Goal: Complete application form

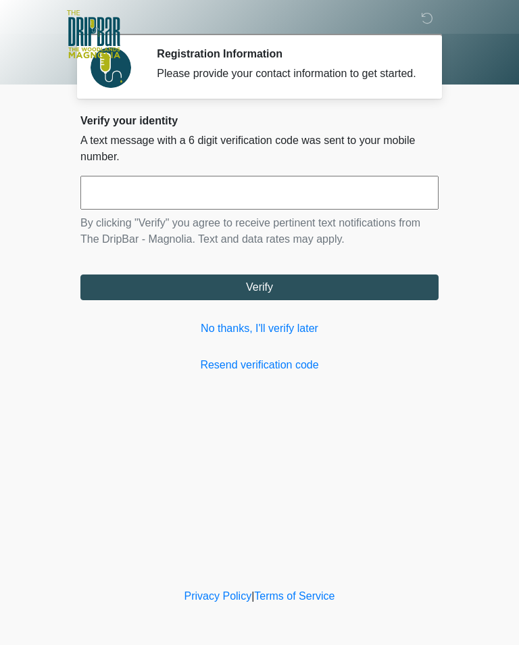
click at [254, 210] on input "text" at bounding box center [259, 193] width 358 height 34
type input "******"
click at [319, 300] on button "Verify" at bounding box center [259, 288] width 358 height 26
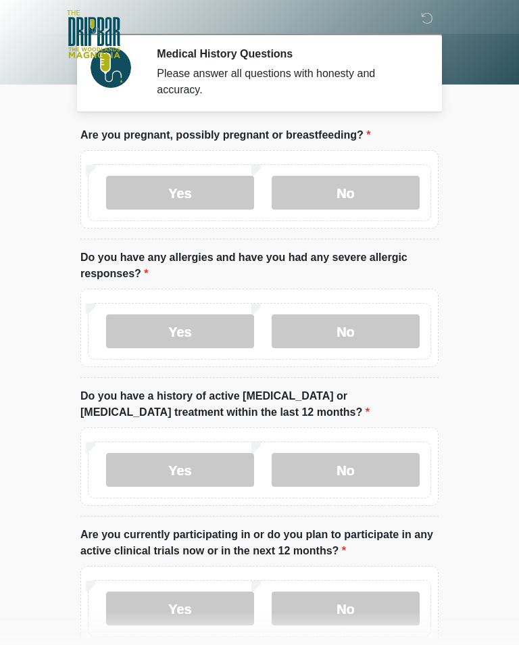
click at [348, 202] on label "No" at bounding box center [346, 193] width 148 height 34
click at [364, 343] on label "No" at bounding box center [346, 331] width 148 height 34
click at [370, 474] on label "No" at bounding box center [346, 470] width 148 height 34
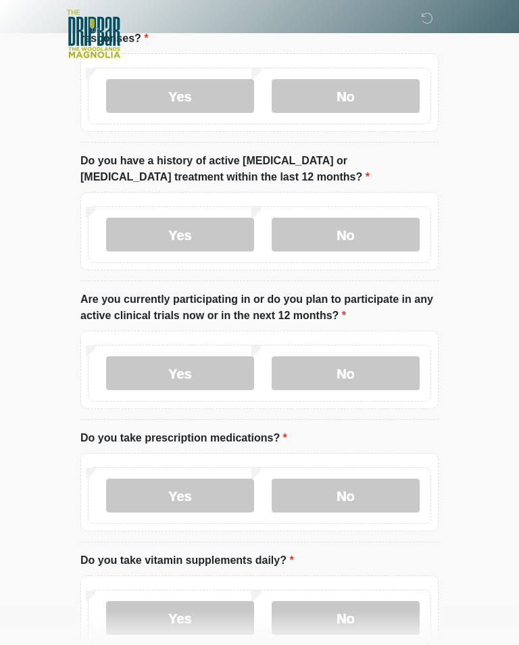
scroll to position [239, 0]
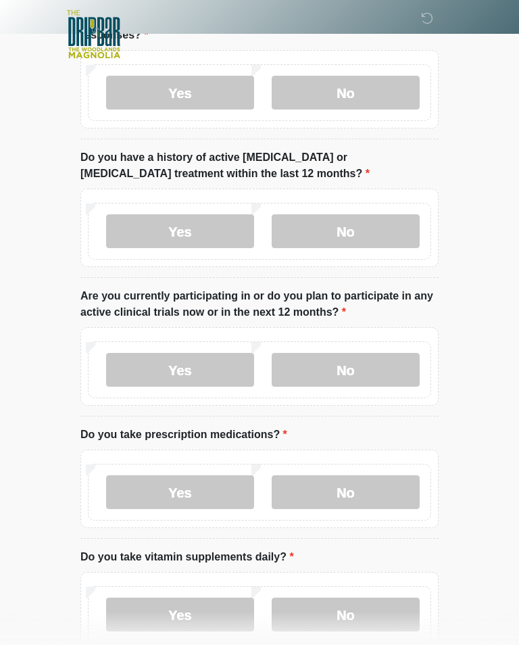
click at [381, 373] on label "No" at bounding box center [346, 370] width 148 height 34
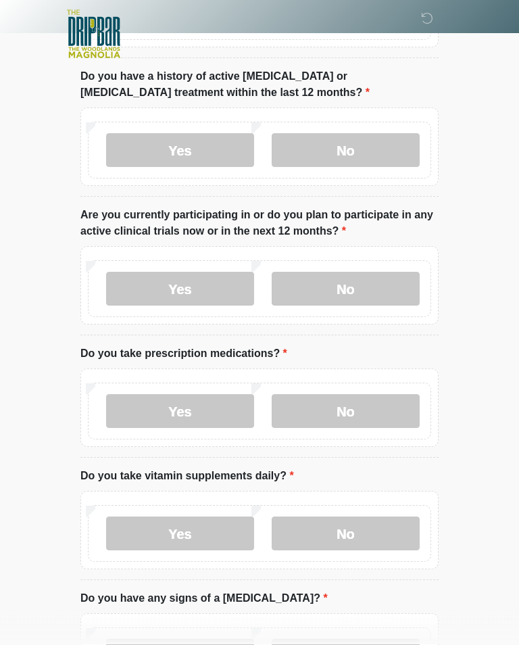
click at [199, 424] on label "Yes" at bounding box center [180, 412] width 148 height 34
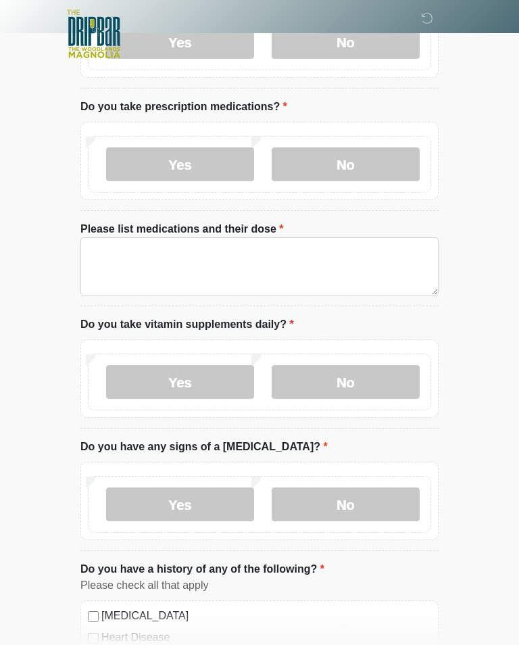
scroll to position [569, 0]
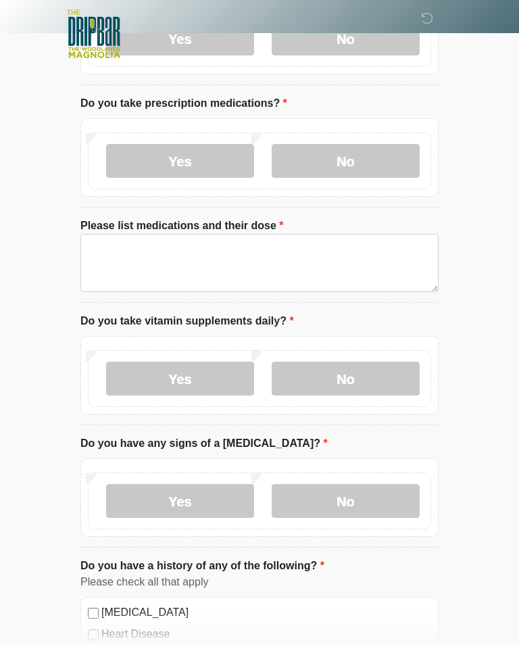
click at [364, 500] on label "No" at bounding box center [346, 502] width 148 height 34
click at [366, 389] on label "No" at bounding box center [346, 379] width 148 height 34
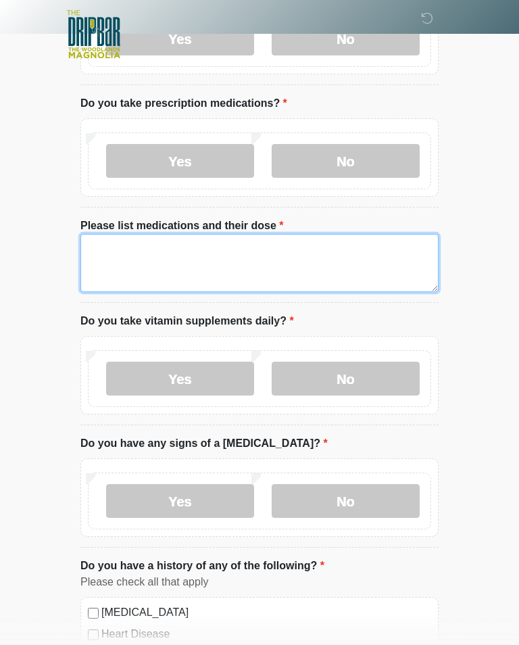
click at [254, 265] on textarea "Please list medications and their dose" at bounding box center [259, 263] width 358 height 58
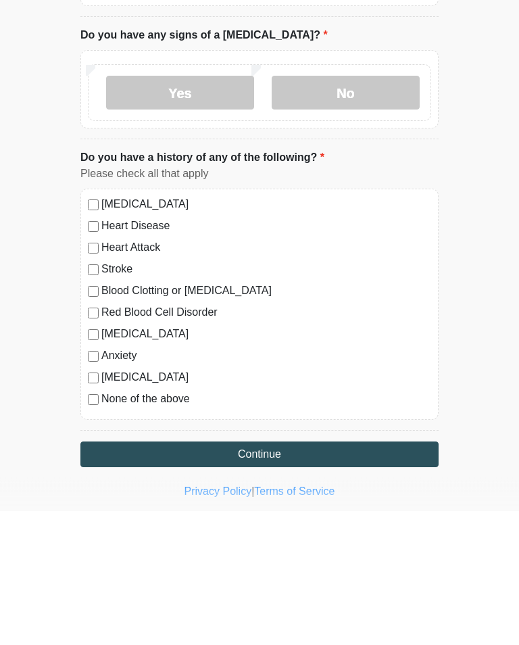
scroll to position [845, 0]
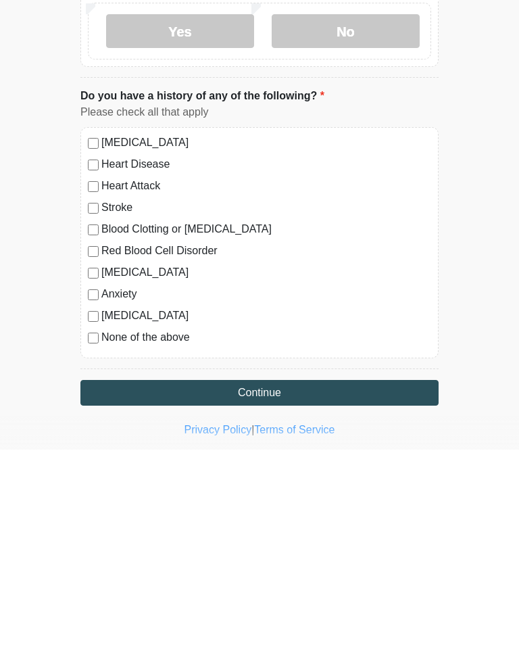
type textarea "**********"
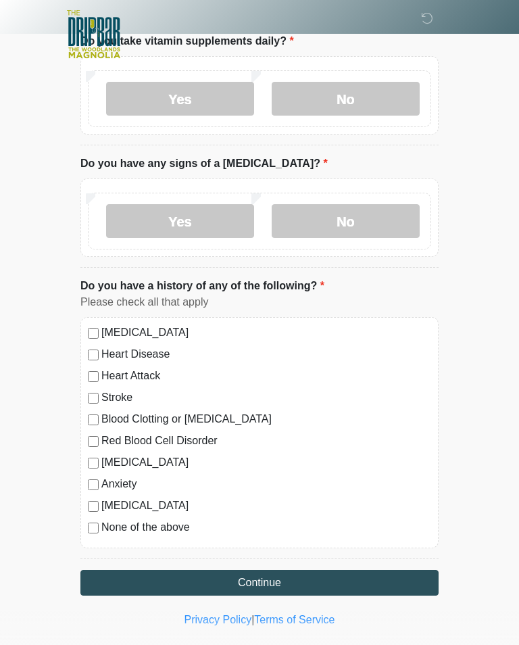
click at [87, 491] on div "[MEDICAL_DATA] Heart Disease Heart Attack Stroke Blood Clotting or [MEDICAL_DAT…" at bounding box center [259, 432] width 358 height 231
click at [325, 582] on button "Continue" at bounding box center [259, 583] width 358 height 26
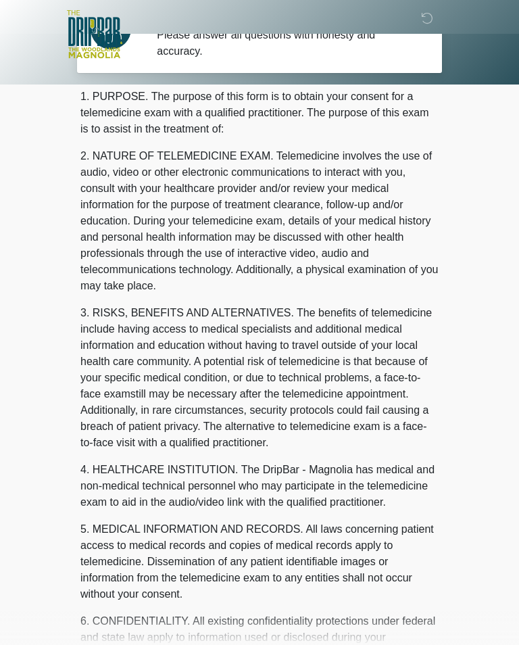
scroll to position [0, 0]
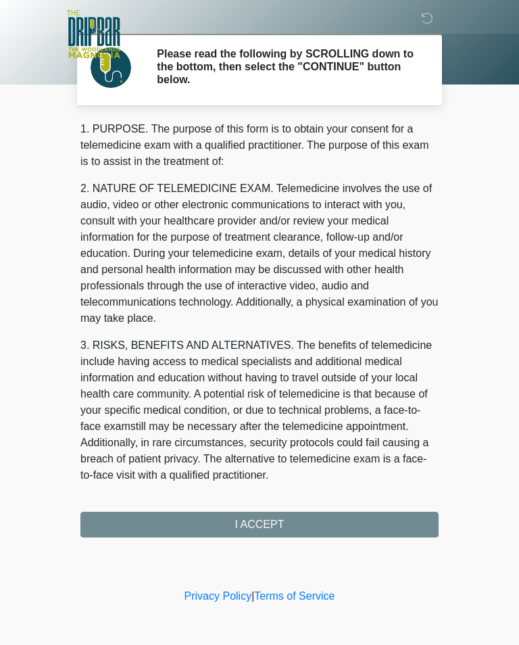
click at [335, 532] on div "1. PURPOSE. The purpose of this form is to obtain your consent for a telemedici…" at bounding box center [259, 329] width 358 height 417
click at [275, 523] on div "1. PURPOSE. The purpose of this form is to obtain your consent for a telemedici…" at bounding box center [259, 329] width 358 height 417
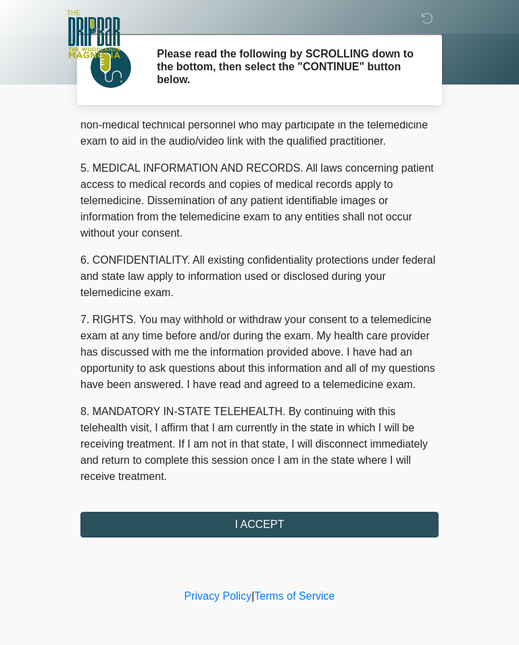
scroll to position [410, 0]
click at [309, 525] on button "I ACCEPT" at bounding box center [259, 525] width 358 height 26
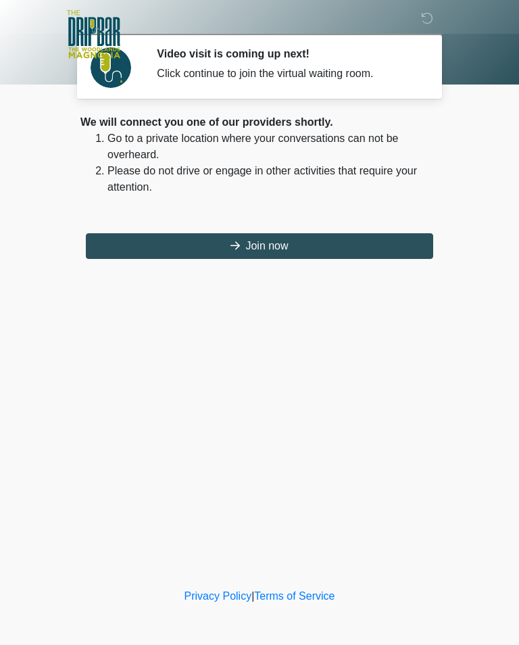
click at [318, 252] on button "Join now" at bounding box center [260, 246] width 348 height 26
